Goal: Use online tool/utility: Utilize a website feature to perform a specific function

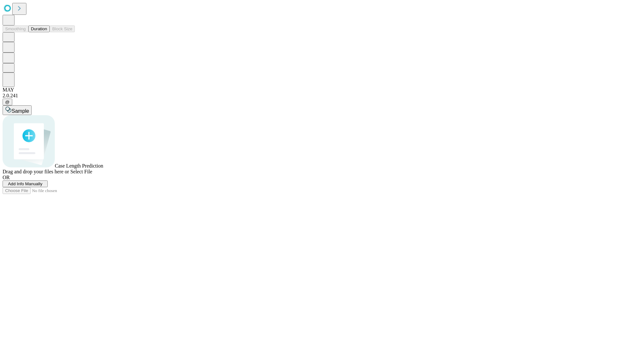
click at [47, 32] on button "Duration" at bounding box center [38, 28] width 21 height 7
click at [29, 108] on span "Sample" at bounding box center [20, 110] width 17 height 5
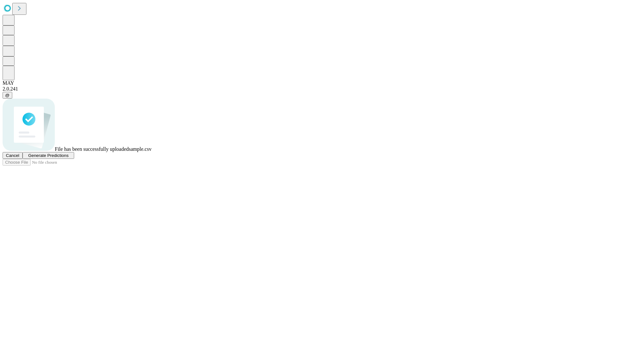
click at [68, 158] on span "Generate Predictions" at bounding box center [48, 155] width 40 height 5
